Goal: Unclear

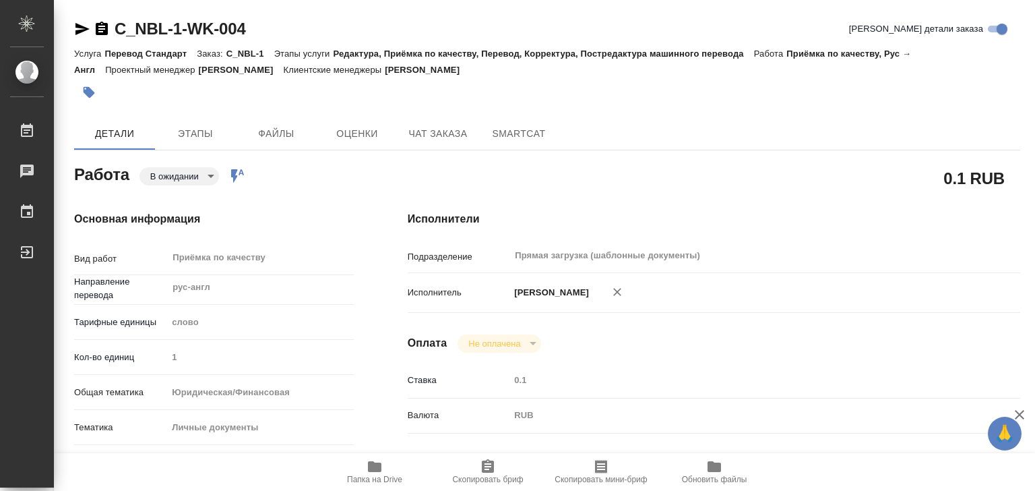
type textarea "x"
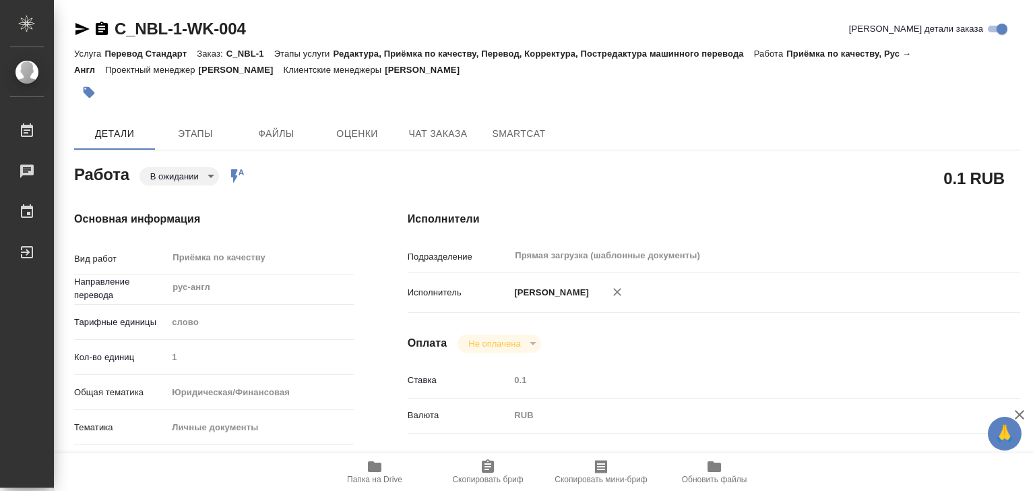
type textarea "x"
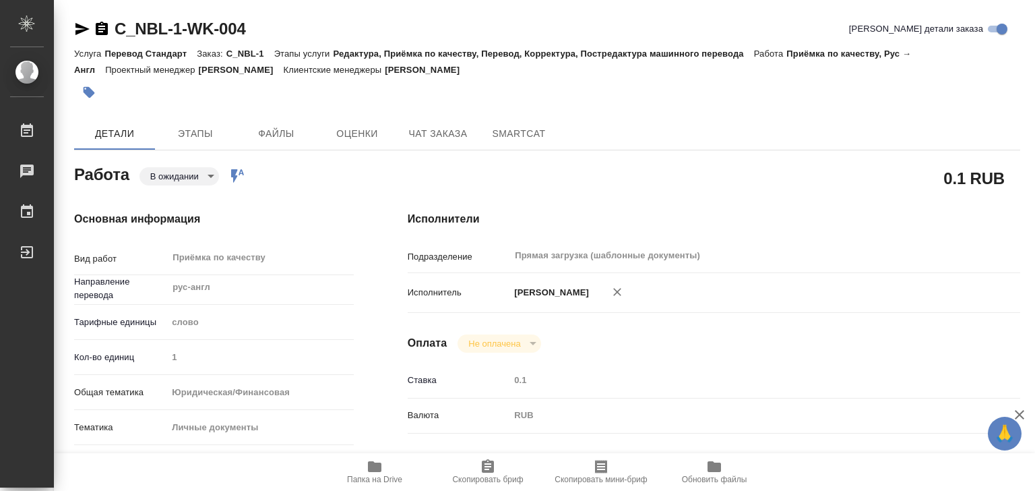
type textarea "x"
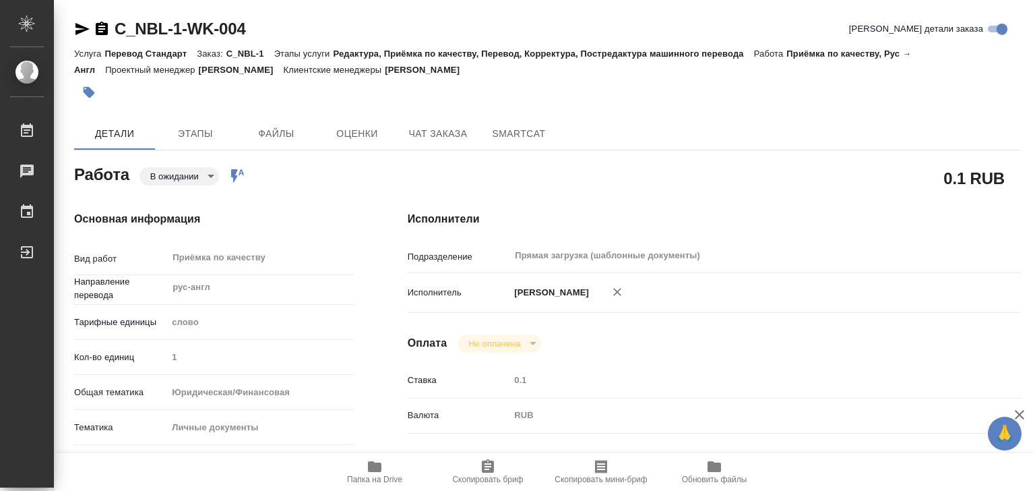
type textarea "x"
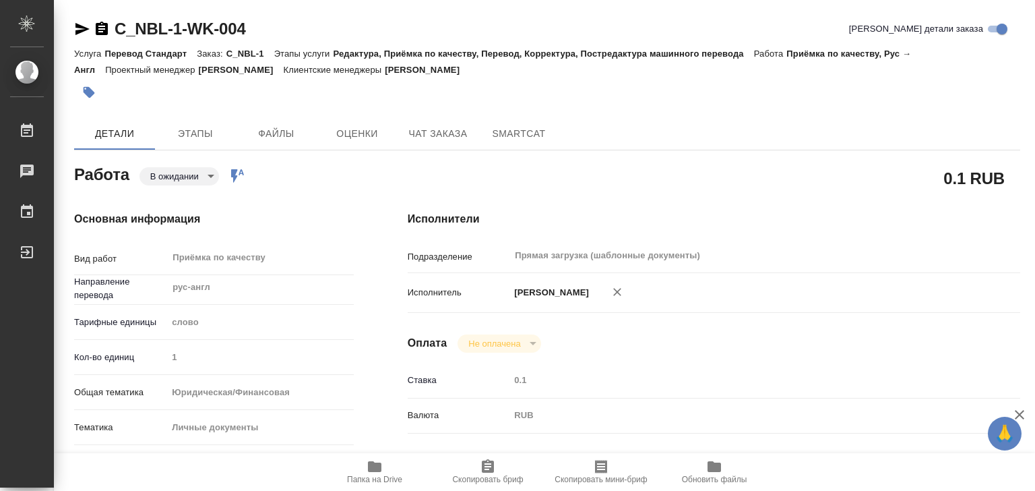
type textarea "x"
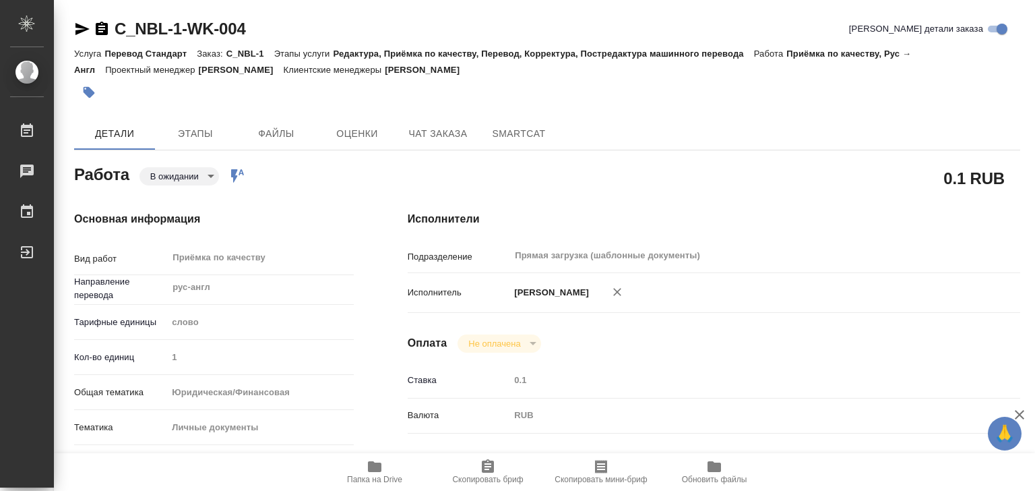
type textarea "x"
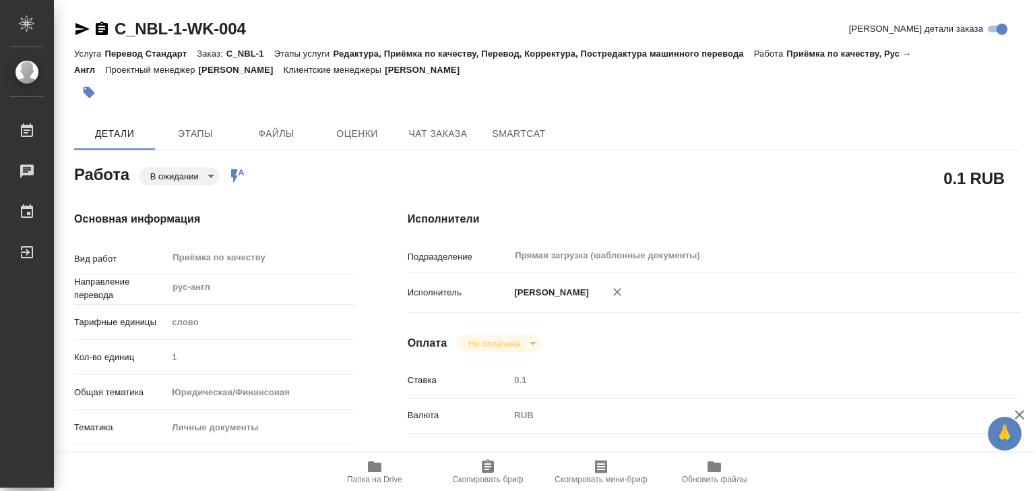
type textarea "x"
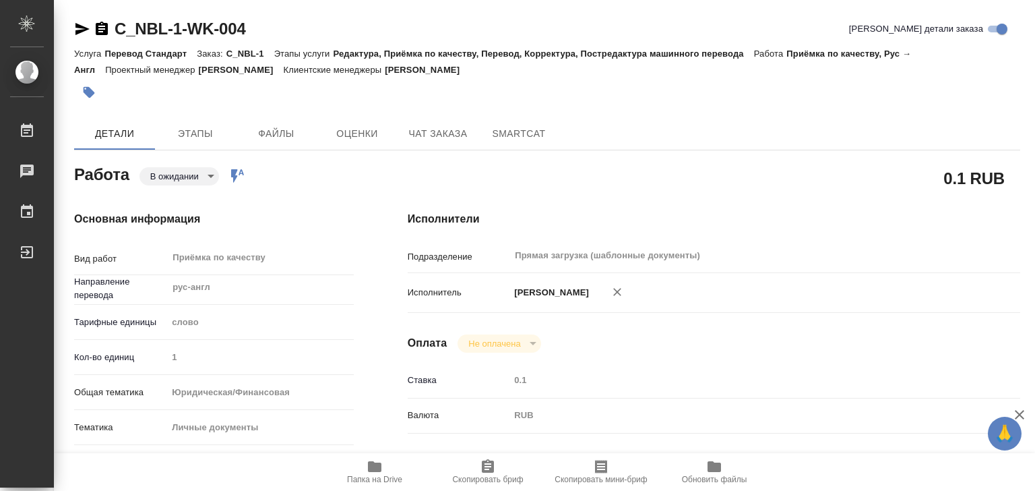
type textarea "x"
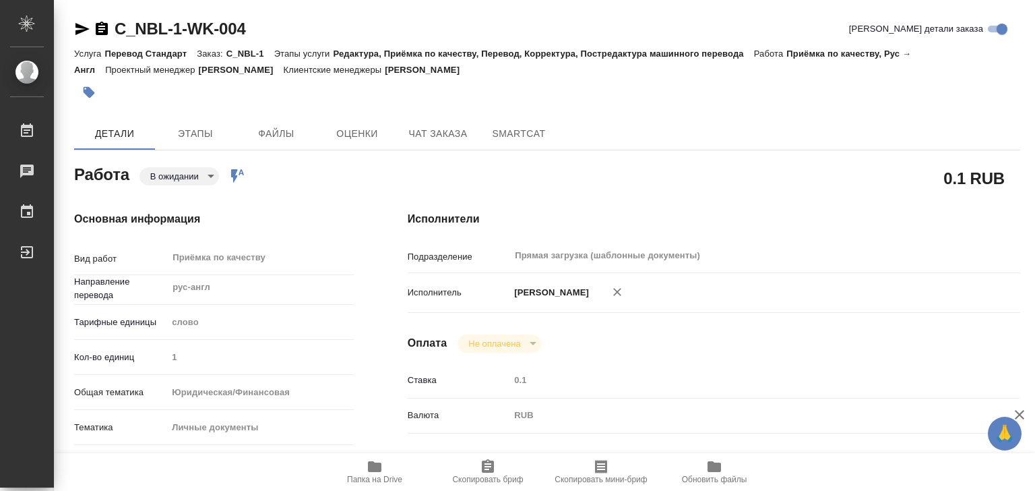
type textarea "x"
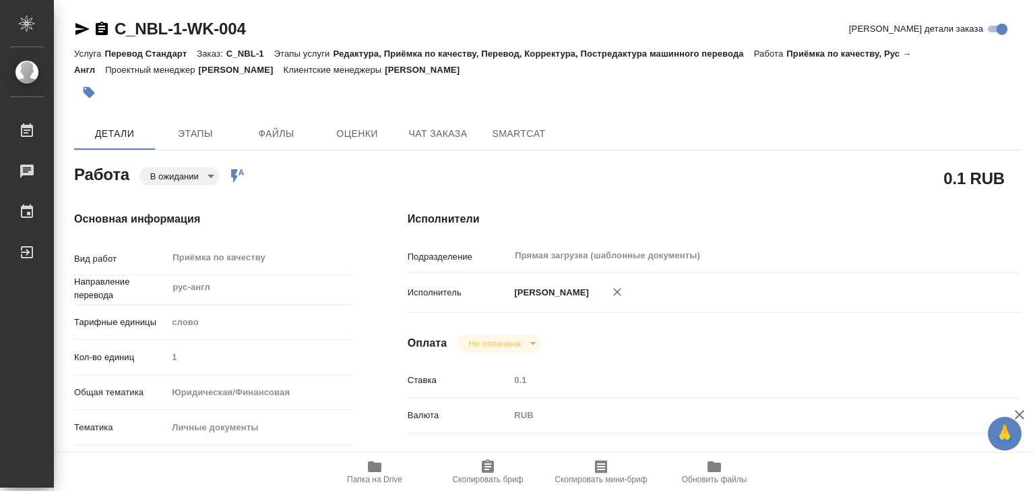
type textarea "x"
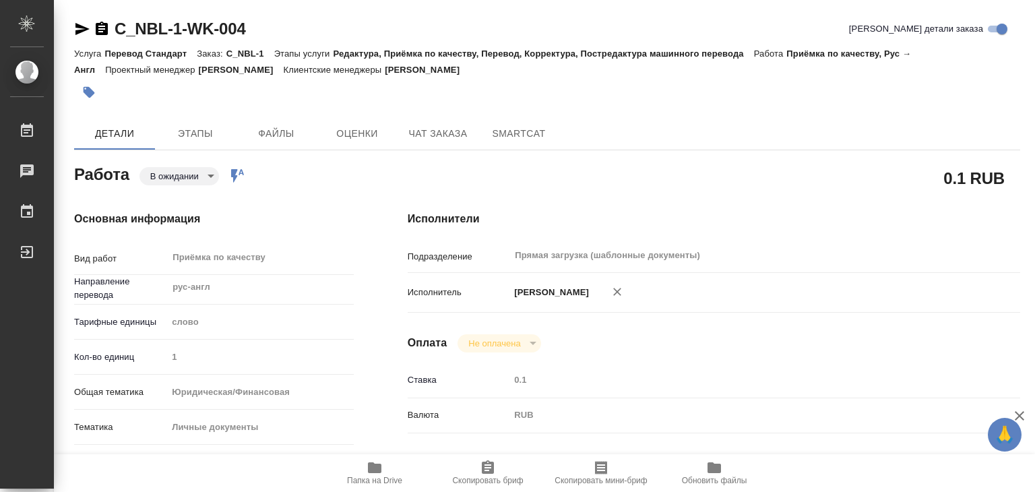
type textarea "x"
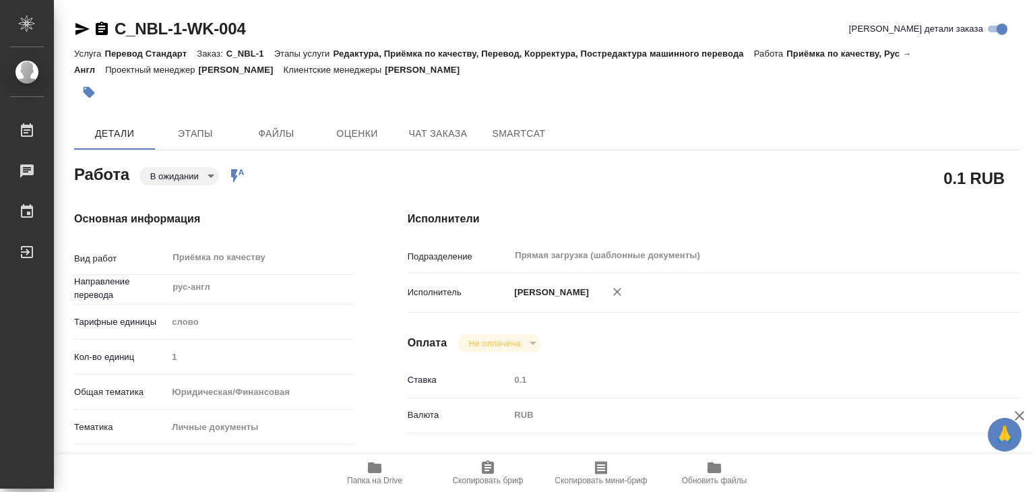
type textarea "x"
